Goal: Task Accomplishment & Management: Manage account settings

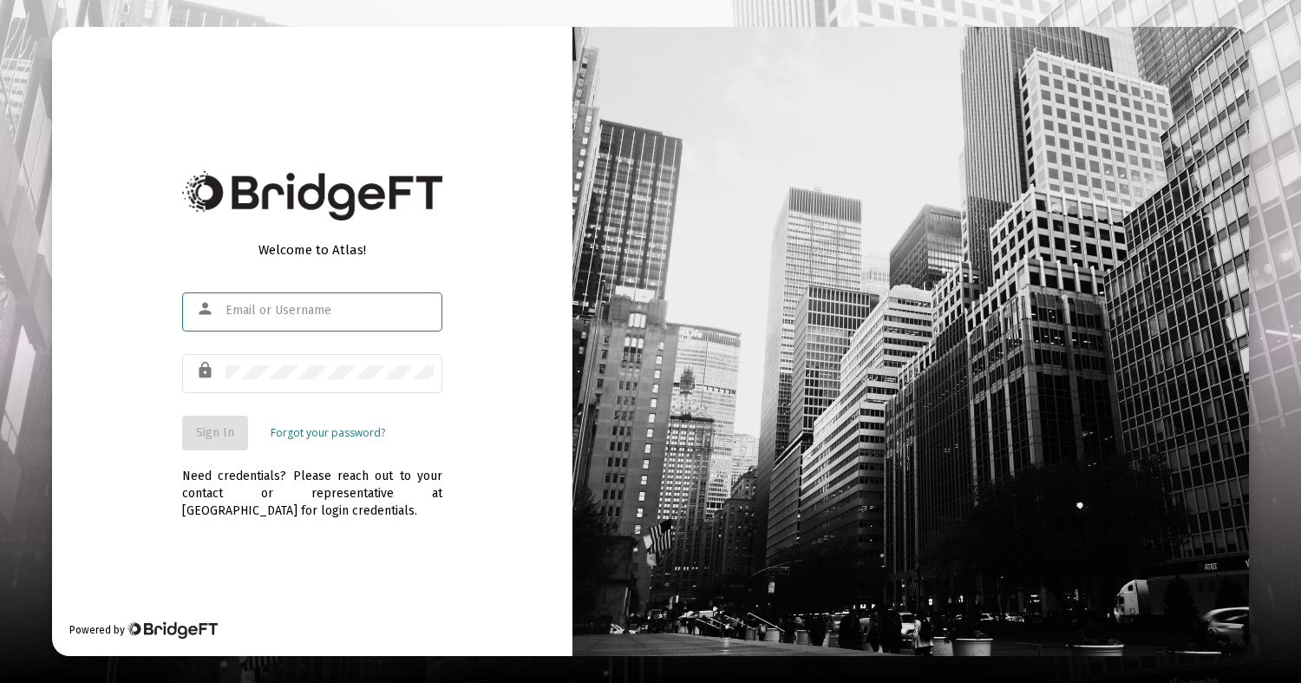
type input "[EMAIL_ADDRESS][DOMAIN_NAME]"
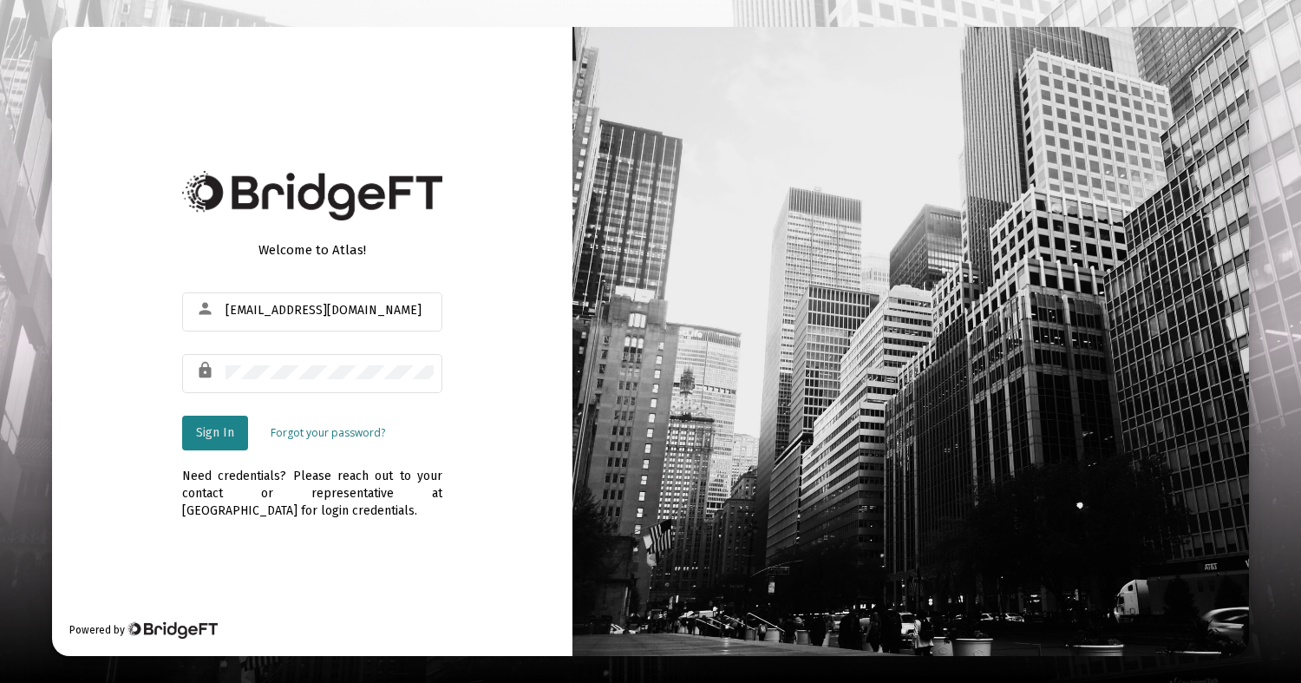
click at [219, 427] on span "Sign In" at bounding box center [215, 432] width 38 height 15
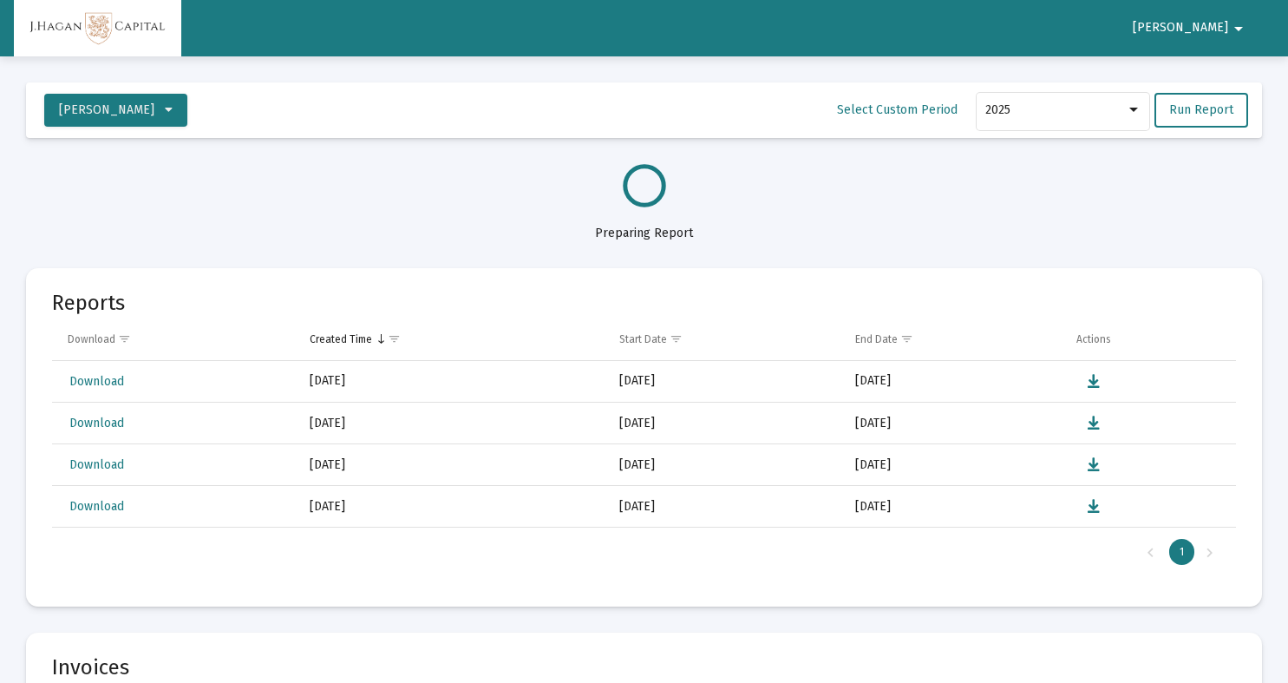
select select "View all"
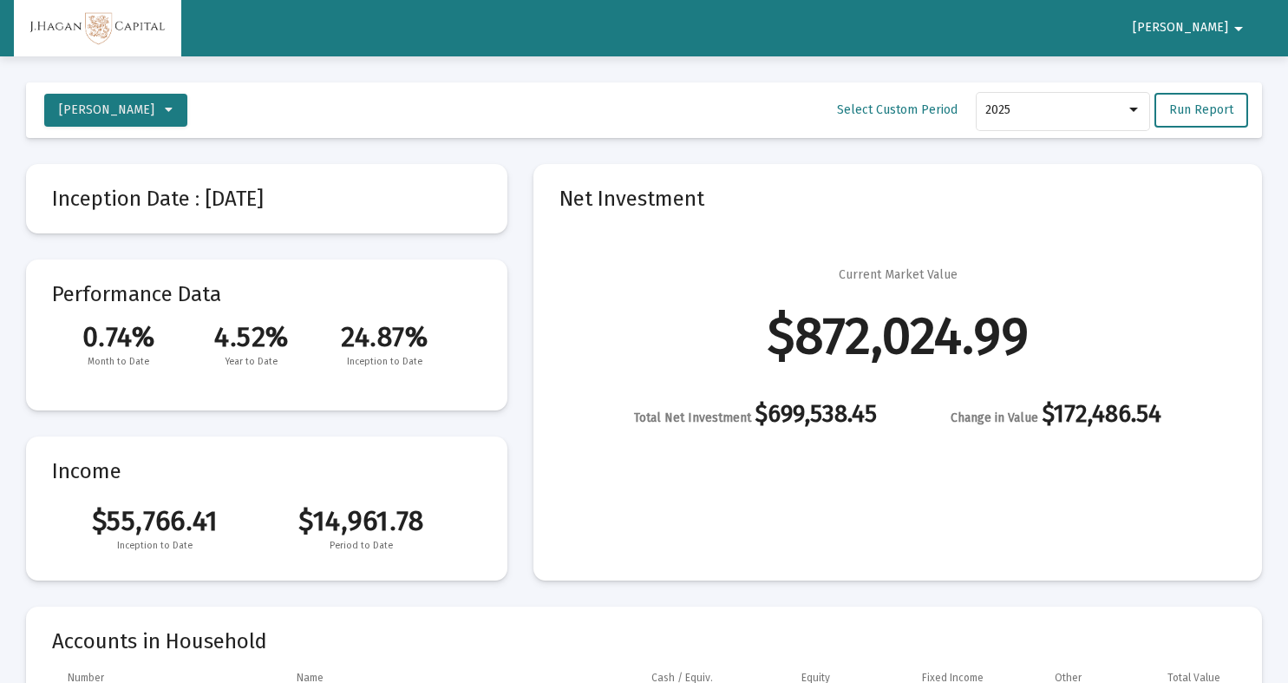
scroll to position [2499, 0]
